Goal: Task Accomplishment & Management: Use online tool/utility

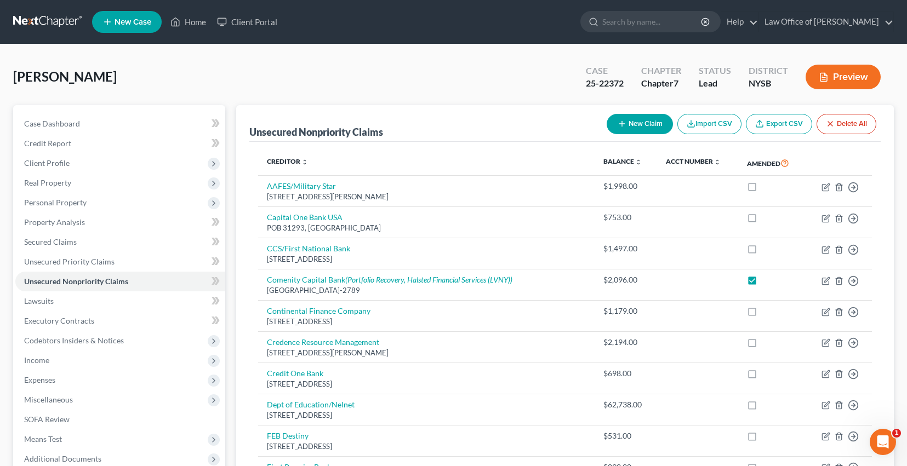
click at [72, 24] on link at bounding box center [48, 22] width 70 height 20
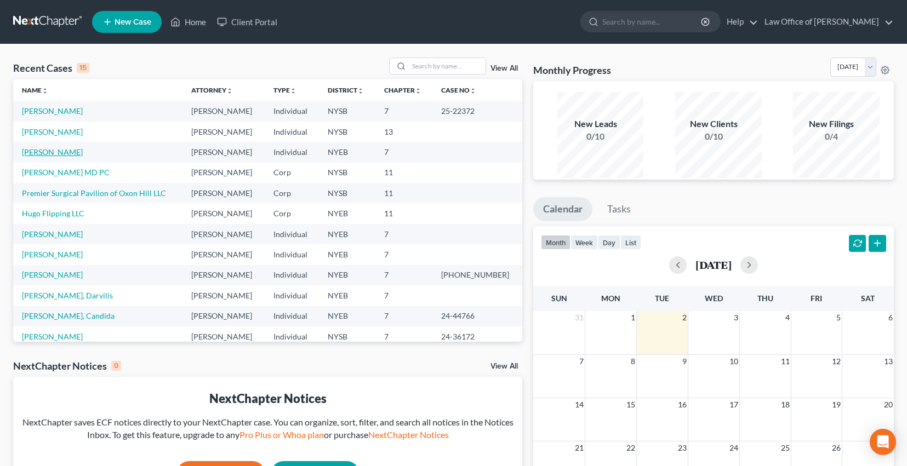
click at [65, 157] on link "Szojchet, Yocheved" at bounding box center [52, 151] width 61 height 9
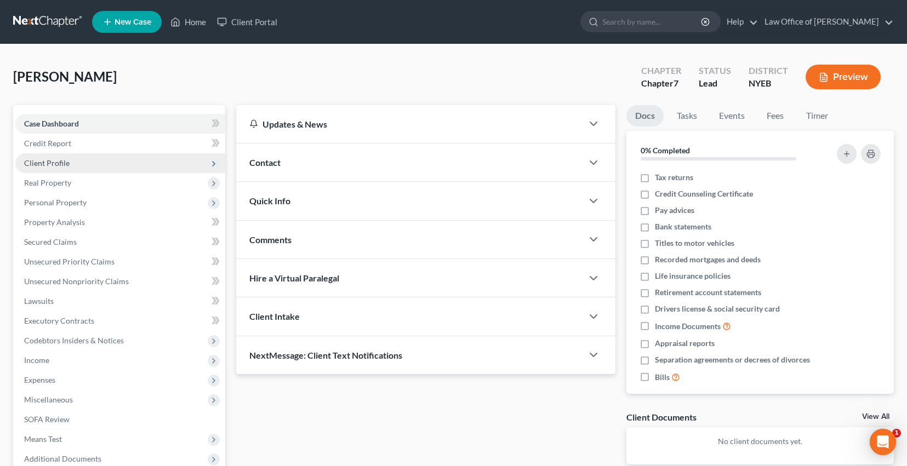
click at [56, 168] on span "Client Profile" at bounding box center [46, 162] width 45 height 9
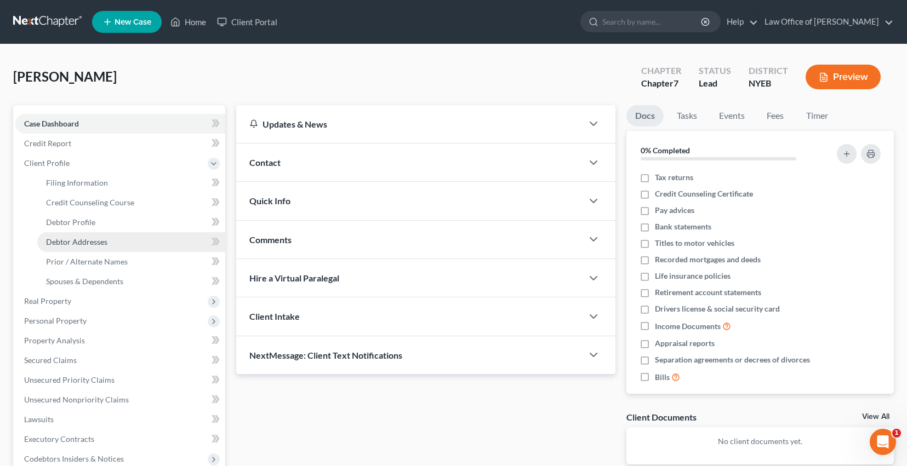
click at [99, 247] on span "Debtor Addresses" at bounding box center [76, 241] width 61 height 9
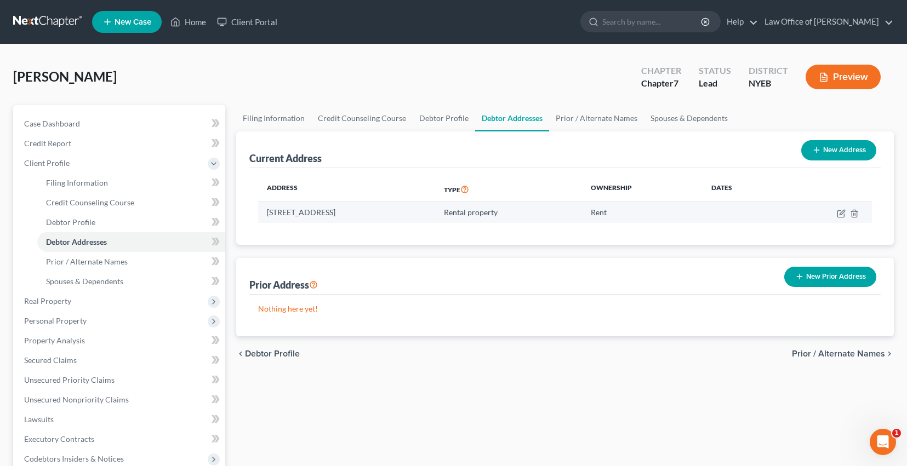
drag, startPoint x: 438, startPoint y: 233, endPoint x: 284, endPoint y: 228, distance: 154.0
click at [284, 223] on td "111 15th Street, Apt 3, Brooklyn, NY 11215" at bounding box center [346, 212] width 177 height 21
copy td "111 15th Street, Apt 3, Brooklyn, NY 11215"
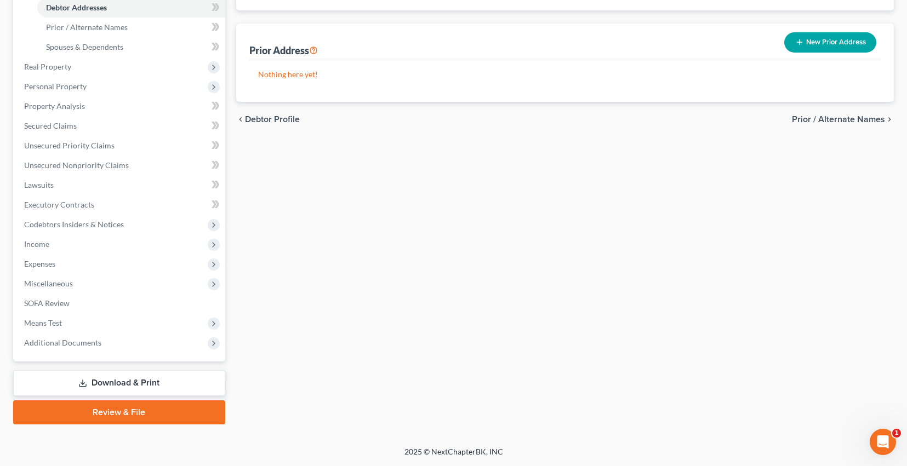
scroll to position [320, 0]
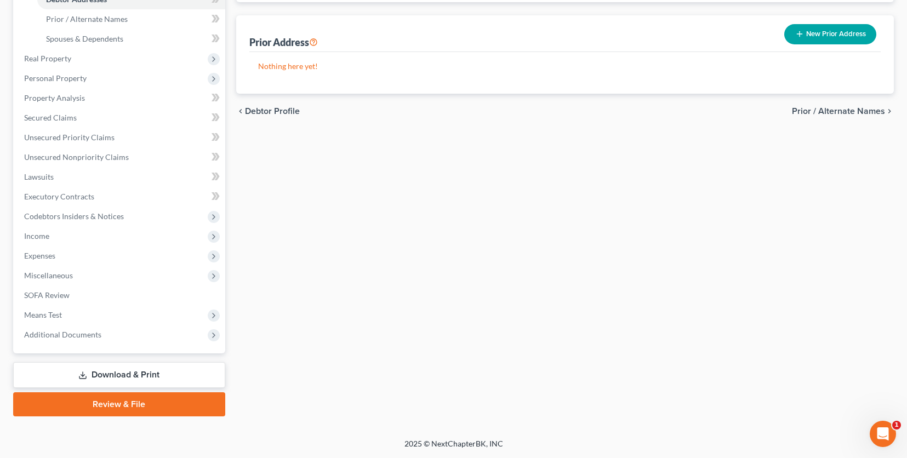
click at [111, 377] on link "Download & Print" at bounding box center [119, 375] width 212 height 26
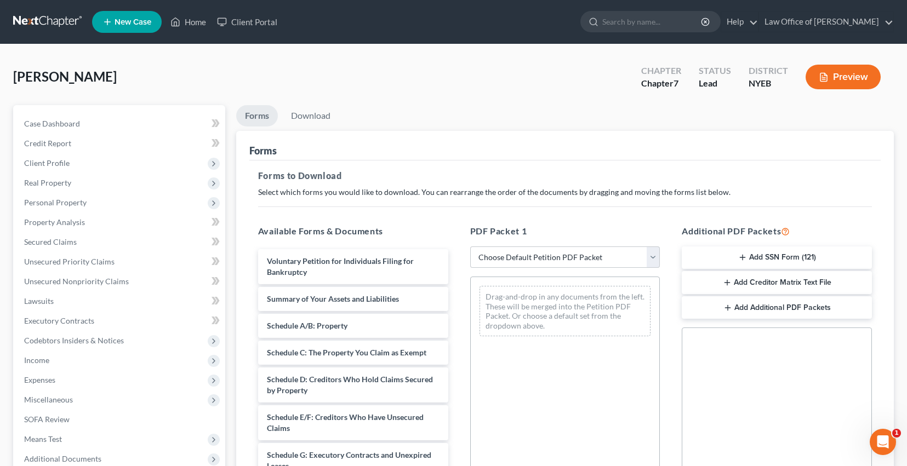
click at [738, 262] on icon "button" at bounding box center [742, 257] width 9 height 9
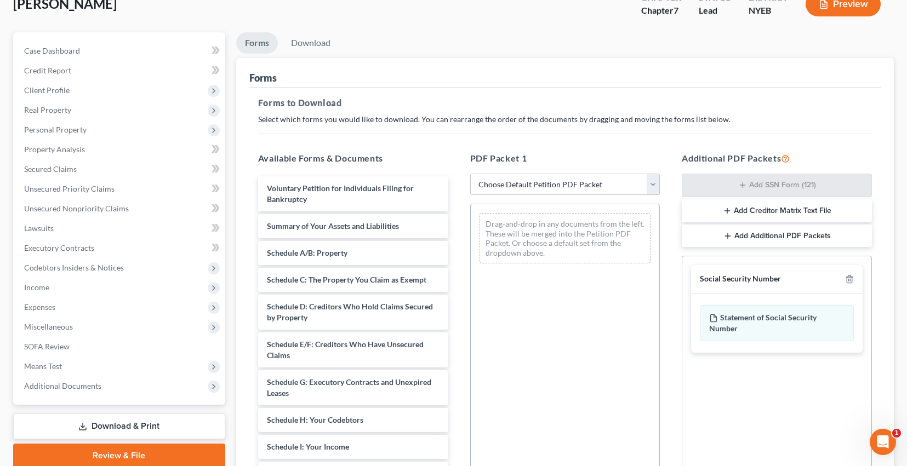
scroll to position [64, 0]
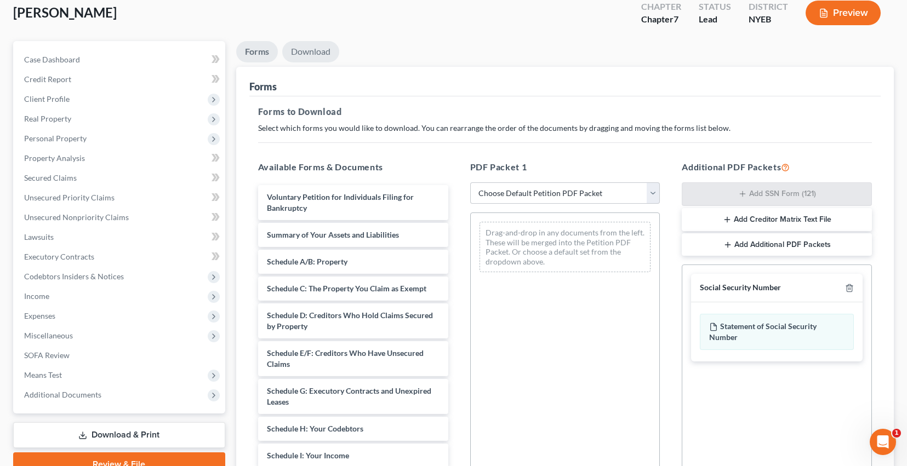
drag, startPoint x: 314, startPoint y: 64, endPoint x: 330, endPoint y: 81, distance: 22.9
click at [314, 62] on link "Download" at bounding box center [310, 51] width 57 height 21
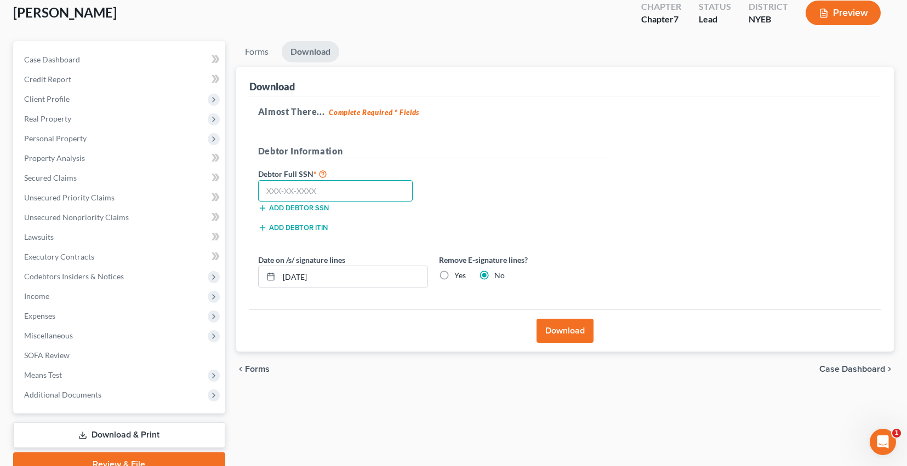
click at [334, 202] on input "text" at bounding box center [335, 191] width 155 height 22
click at [323, 202] on input "043" at bounding box center [335, 191] width 155 height 22
type input "043-82-6782"
click at [346, 287] on input "09/03/2025" at bounding box center [353, 276] width 148 height 21
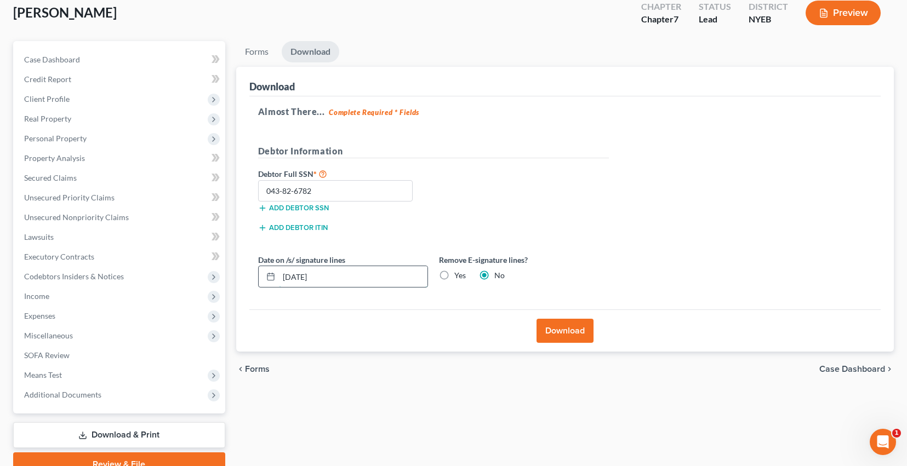
click at [346, 287] on input "09/03/2025" at bounding box center [353, 276] width 148 height 21
click at [466, 281] on label "Yes" at bounding box center [460, 275] width 12 height 11
click at [466, 277] on input "Yes" at bounding box center [462, 273] width 7 height 7
radio input "true"
radio input "false"
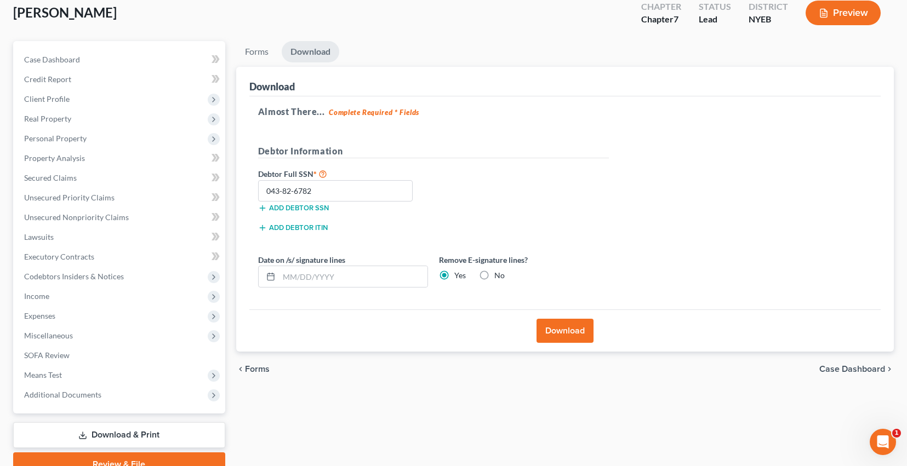
click at [558, 343] on button "Download" at bounding box center [564, 331] width 57 height 24
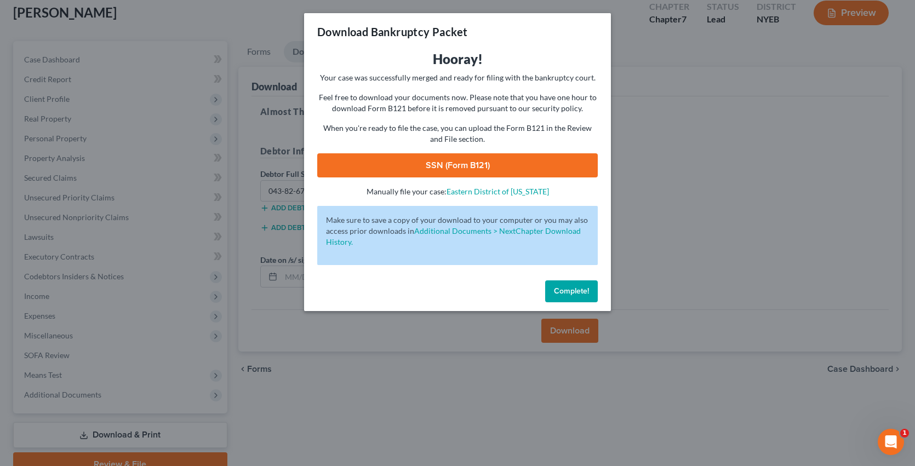
click at [476, 178] on link "SSN (Form B121)" at bounding box center [457, 165] width 281 height 24
drag, startPoint x: 590, startPoint y: 331, endPoint x: 568, endPoint y: 118, distance: 214.7
click at [589, 296] on span "Complete!" at bounding box center [571, 291] width 35 height 9
